Goal: Task Accomplishment & Management: Use online tool/utility

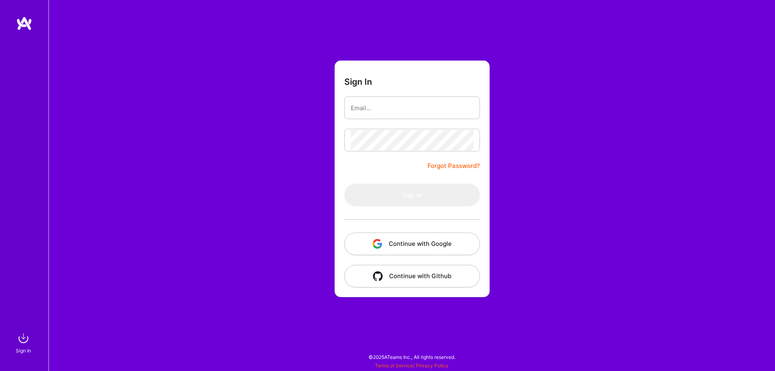
click at [416, 249] on button "Continue with Google" at bounding box center [413, 244] width 136 height 23
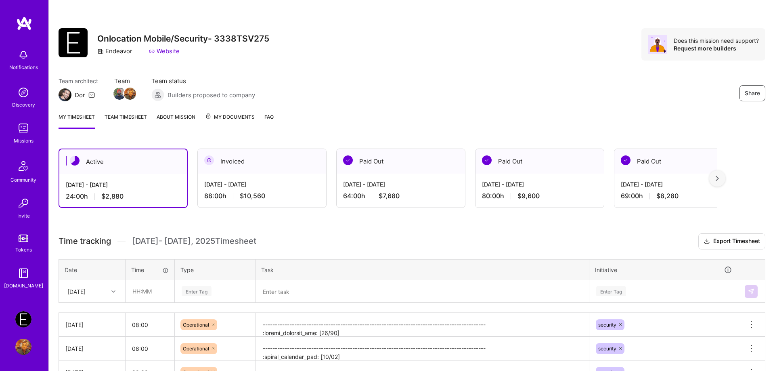
scroll to position [75, 0]
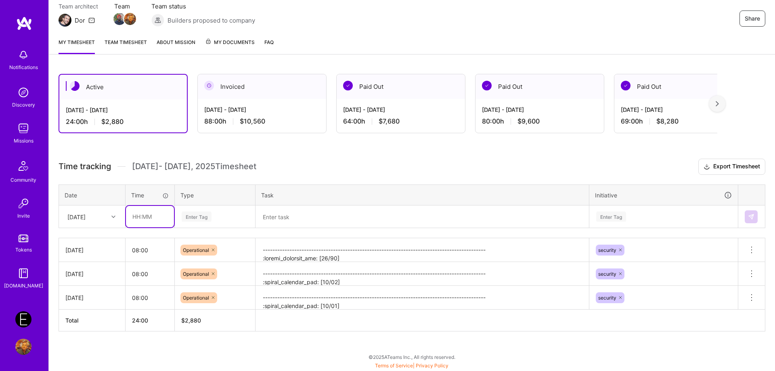
click at [137, 216] on input "text" at bounding box center [150, 216] width 48 height 21
type input "08:00"
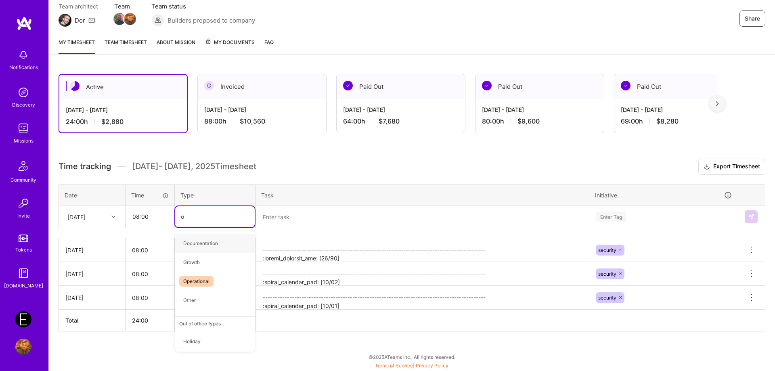
type input "op"
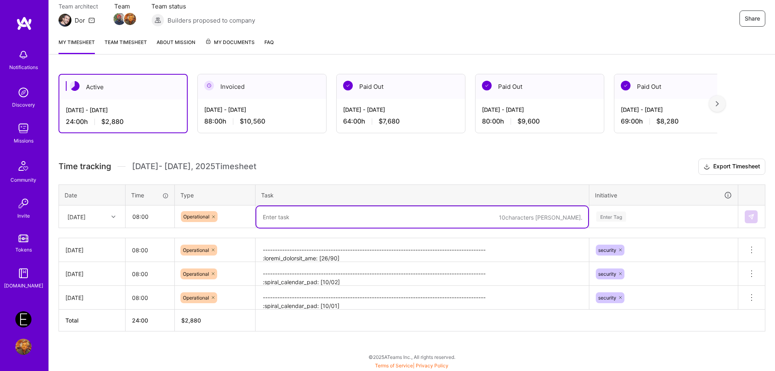
paste textarea "-------------------------------------------------------------------------------…"
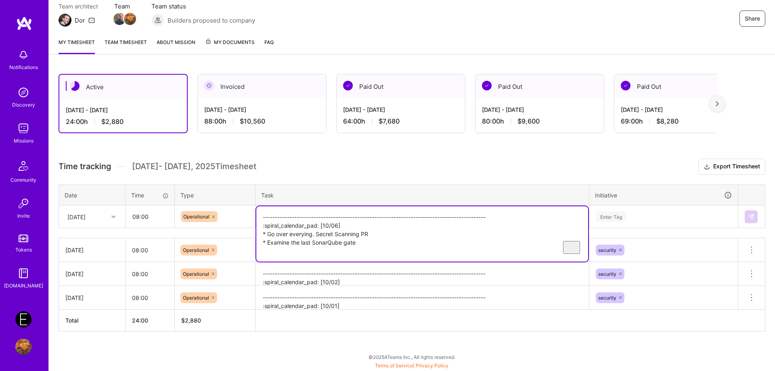
type textarea "-------------------------------------------------------------------------------…"
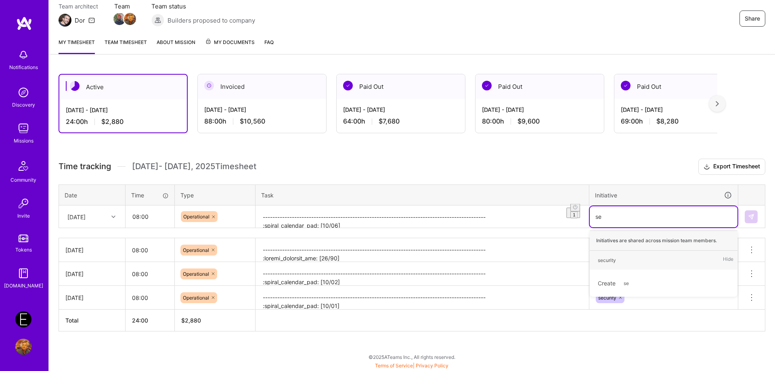
type input "sec"
